Goal: Task Accomplishment & Management: Manage account settings

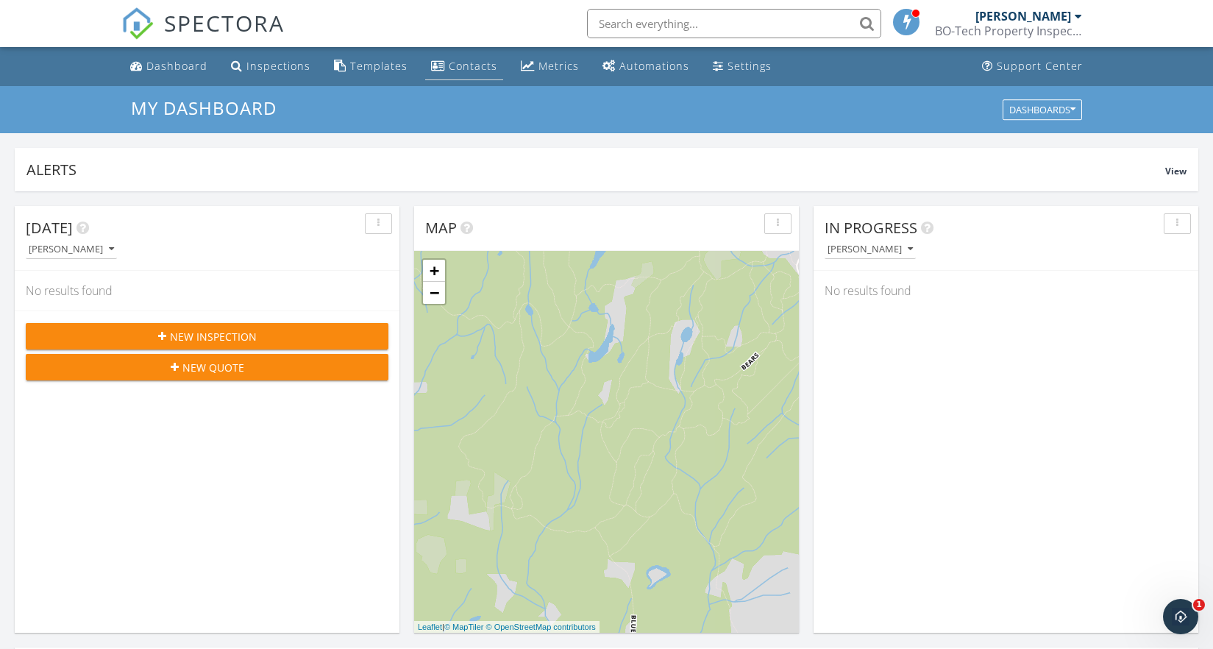
click at [469, 64] on div "Contacts" at bounding box center [473, 66] width 49 height 14
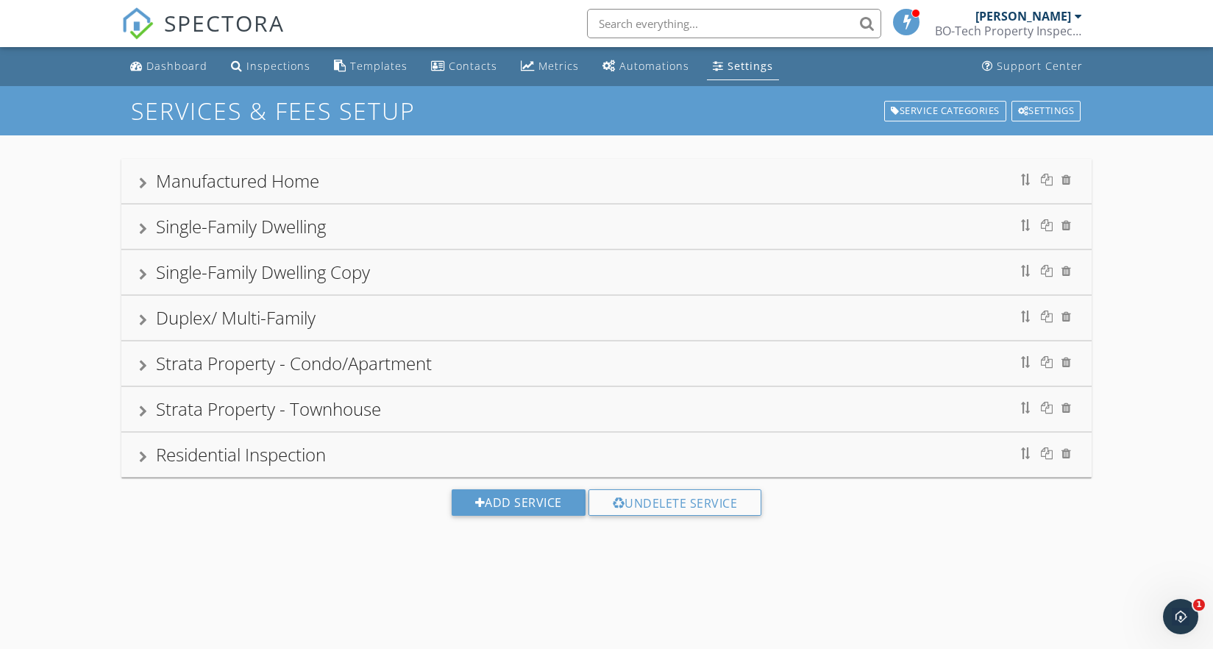
click at [313, 231] on div "Single-Family Dwelling" at bounding box center [241, 226] width 170 height 24
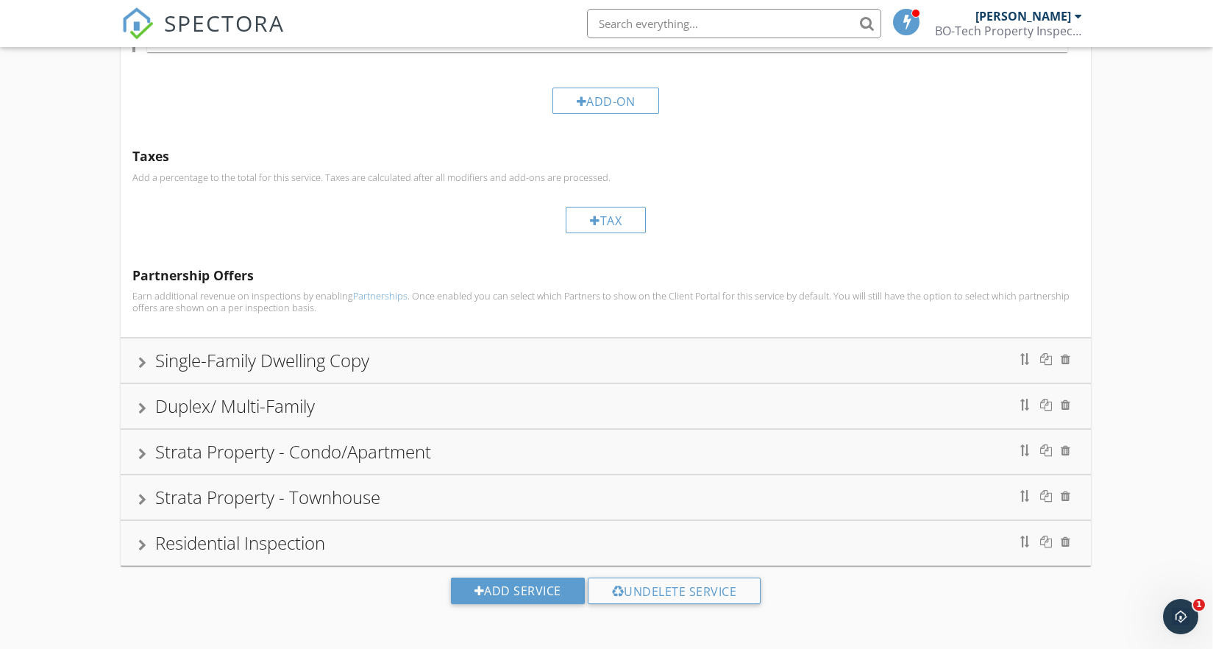
scroll to position [1652, 1]
click at [334, 533] on div "Residential Inspection" at bounding box center [605, 544] width 935 height 26
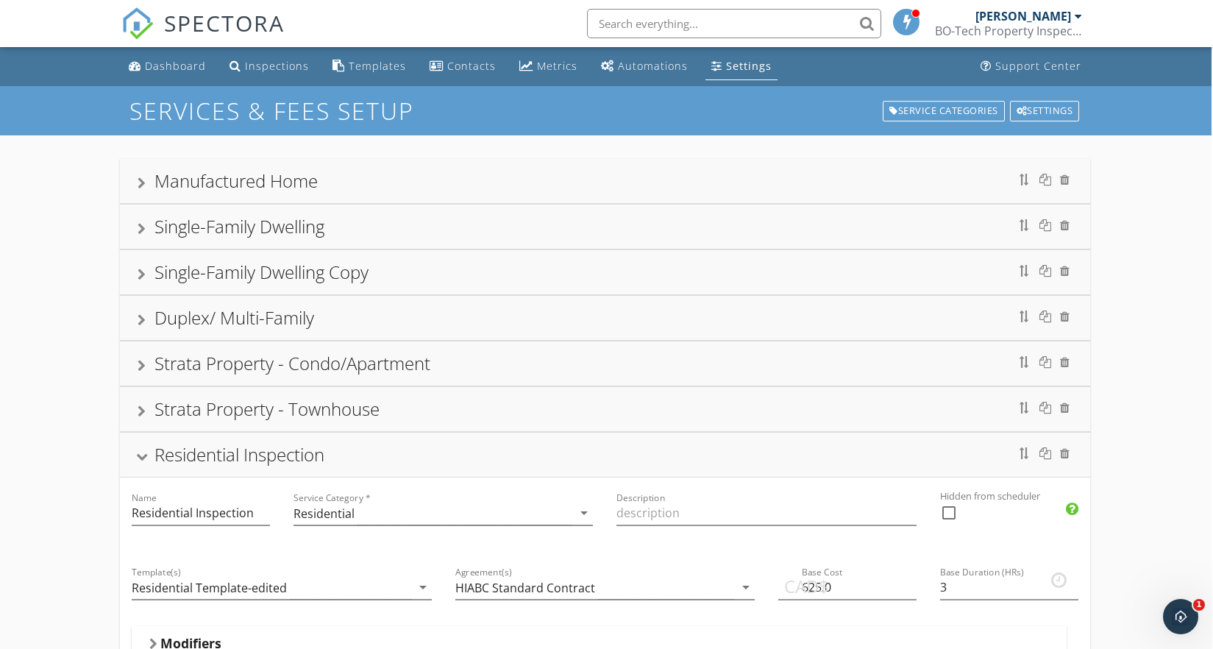
scroll to position [0, 1]
click at [324, 227] on div "Single-Family Dwelling" at bounding box center [240, 226] width 170 height 24
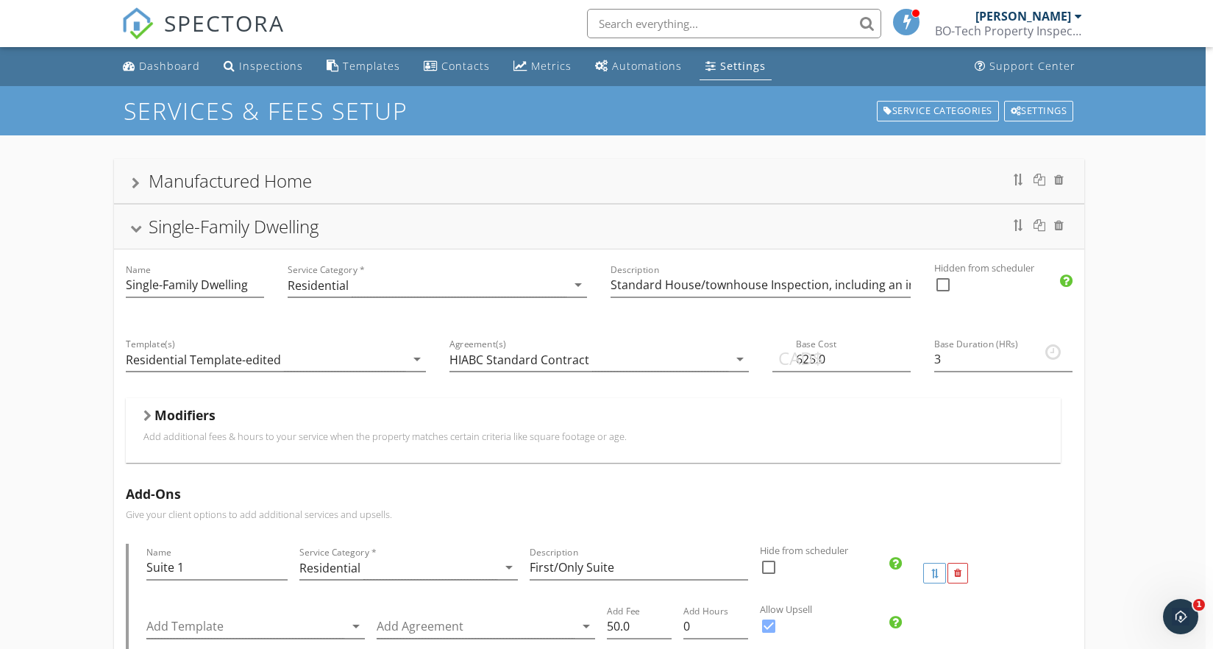
scroll to position [0, 11]
click at [603, 436] on p "Add additional fees & hours to your service when the property matches certain c…" at bounding box center [590, 436] width 900 height 12
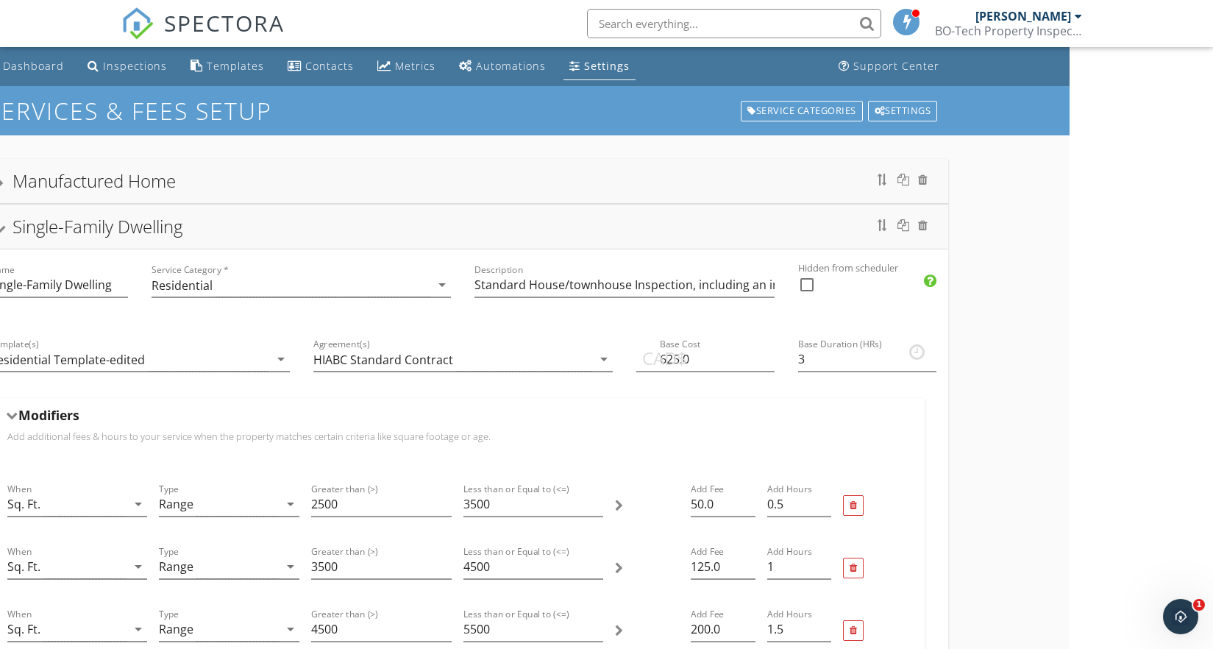
scroll to position [0, 143]
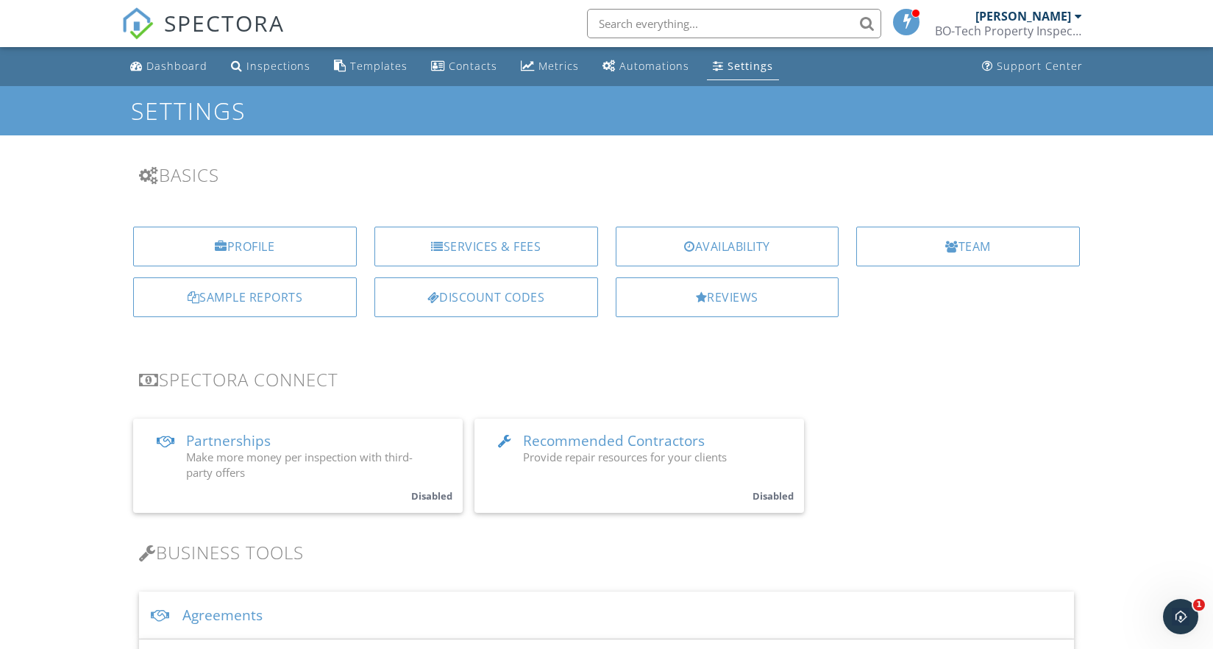
click at [965, 296] on div "Profile Services & Fees Availability Team Sample Reports Discount Codes Reviews" at bounding box center [607, 277] width 988 height 125
